Goal: Communication & Community: Ask a question

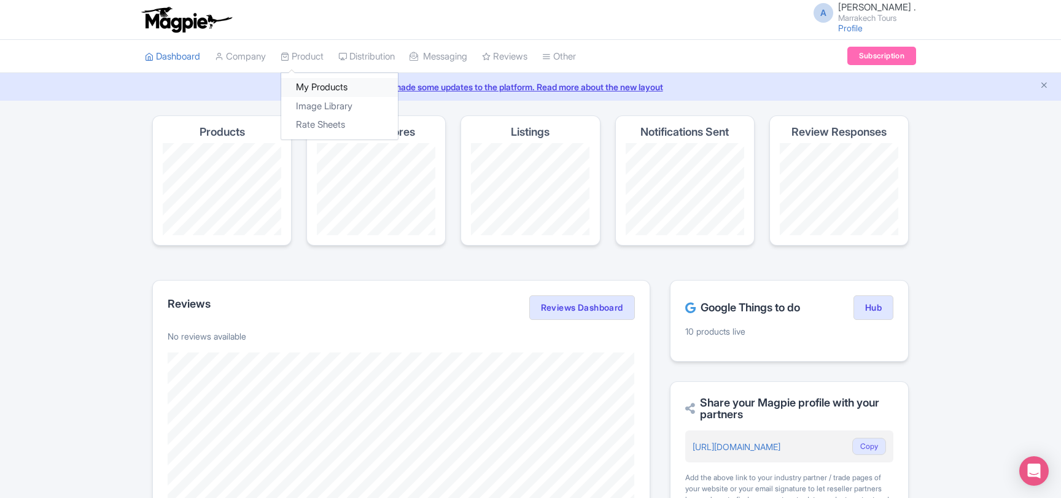
click at [321, 85] on link "My Products" at bounding box center [339, 87] width 117 height 19
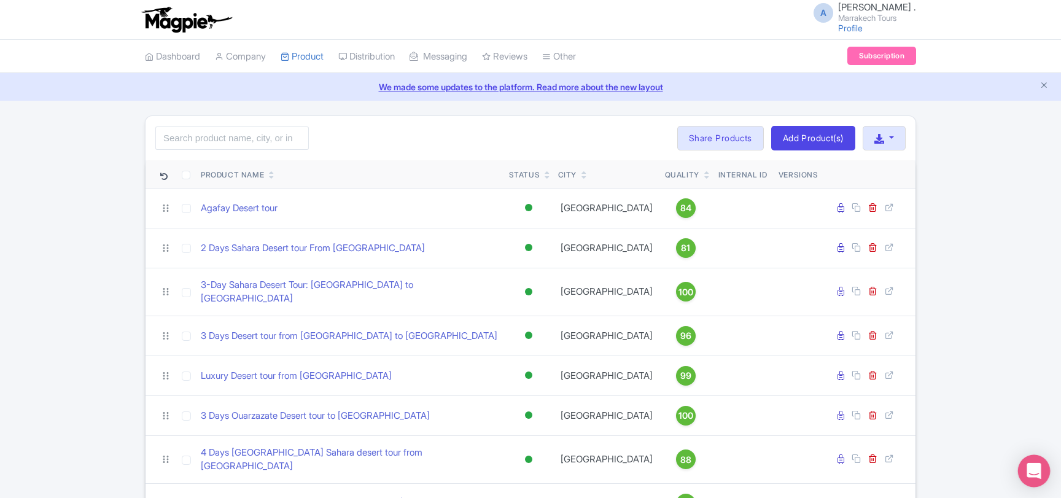
click at [1040, 478] on div "Open Intercom Messenger" at bounding box center [1034, 471] width 33 height 33
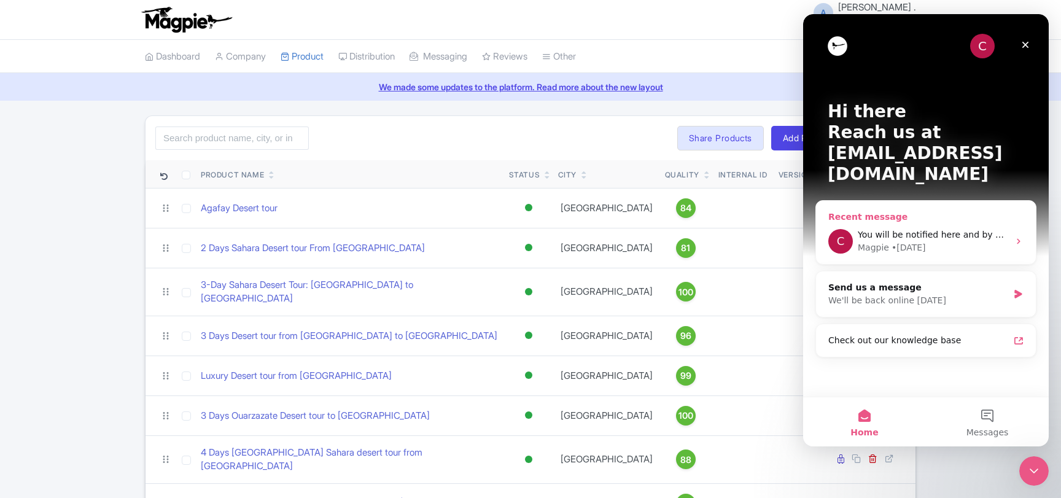
click at [884, 230] on span "You will be notified here and by email ([EMAIL_ADDRESS][DOMAIN_NAME])" at bounding box center [1018, 235] width 321 height 10
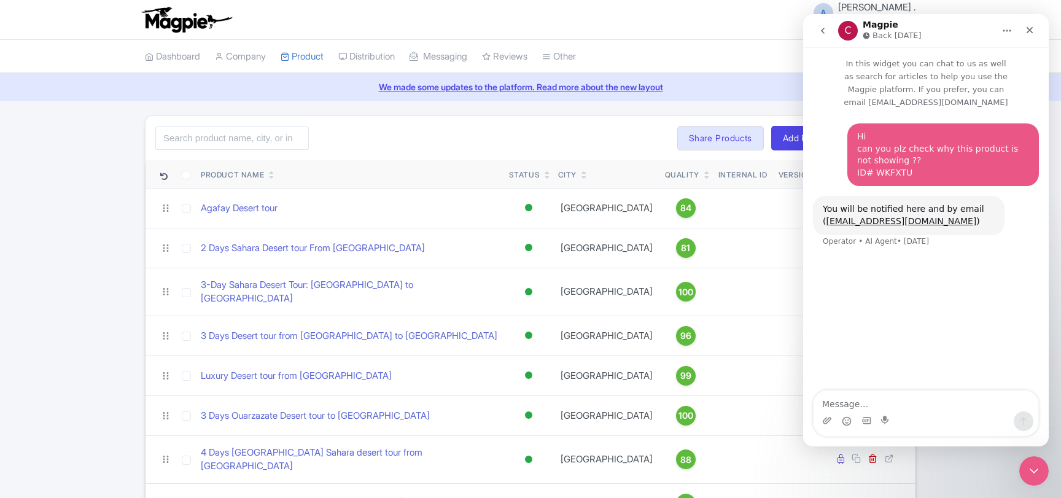
click at [867, 406] on textarea "Message…" at bounding box center [926, 401] width 225 height 21
type textarea "Hello ?"
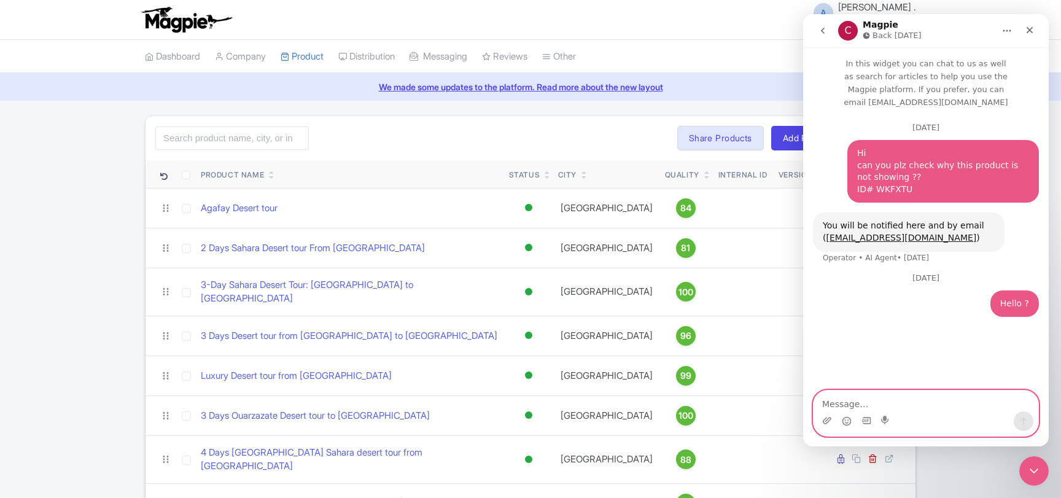
paste textarea "I sent a message on [DATE]. [DATE] is [DATE], and I still haven’t received a re…"
type textarea "I sent a message on [DATE]. [DATE] is [DATE], and I still haven’t received a re…"
click at [1029, 421] on button "Send a message…" at bounding box center [1024, 421] width 20 height 20
